Goal: Information Seeking & Learning: Find specific fact

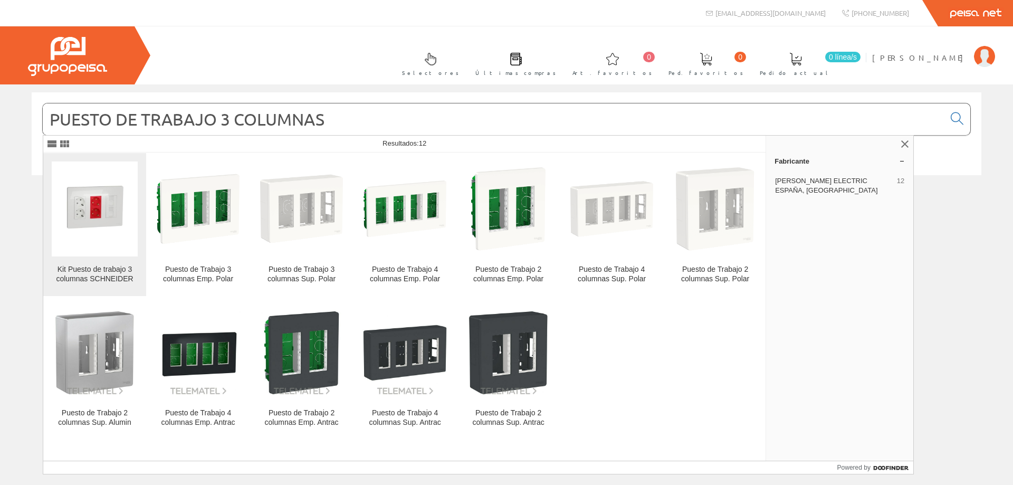
type input "PUESTO DE TRABAJO 3 COLUMNAS"
click at [99, 274] on div "Kit Puesto de trabajo 3 columnas SCHNEIDER" at bounding box center [95, 274] width 86 height 19
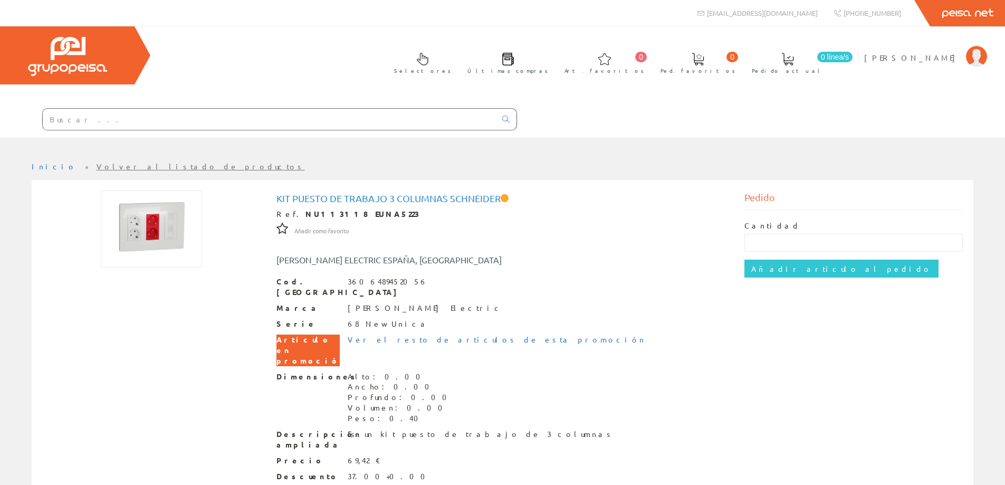
paste input "KIT008"
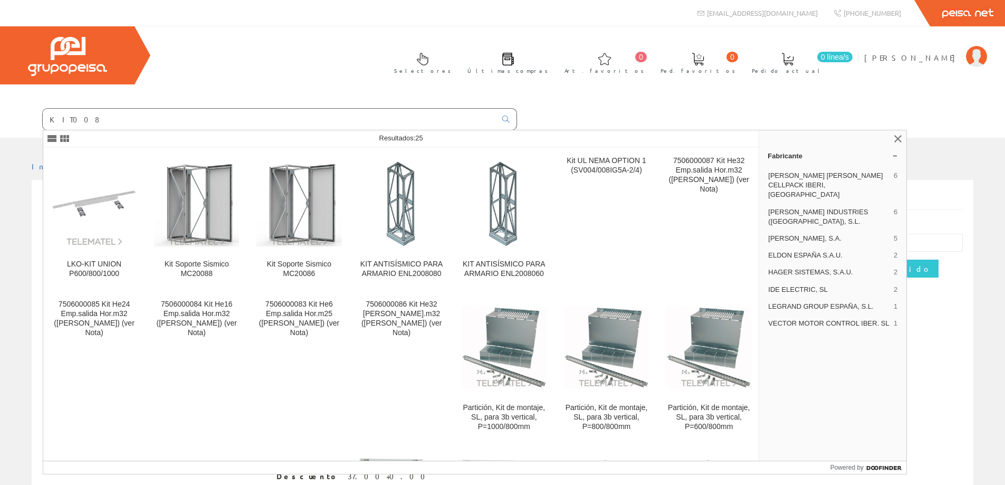
type input "KIT008"
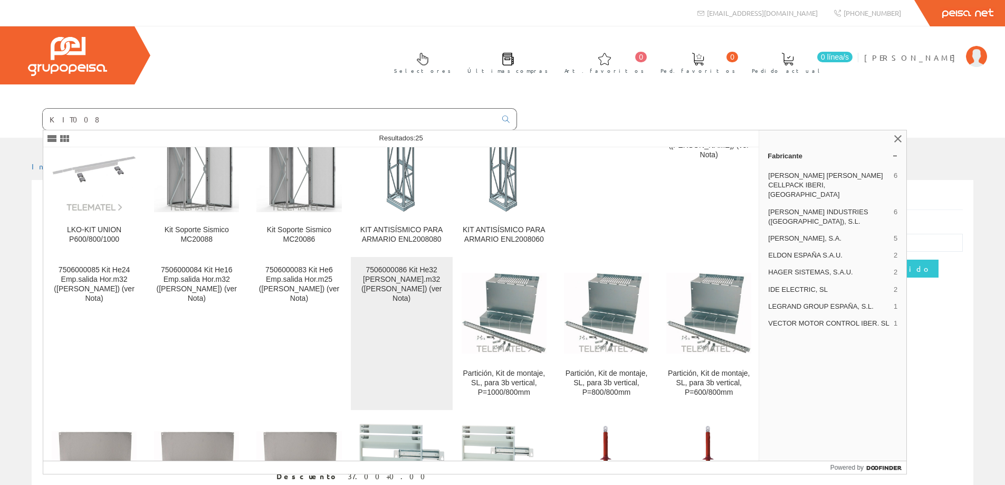
scroll to position [53, 0]
